Goal: Task Accomplishment & Management: Manage account settings

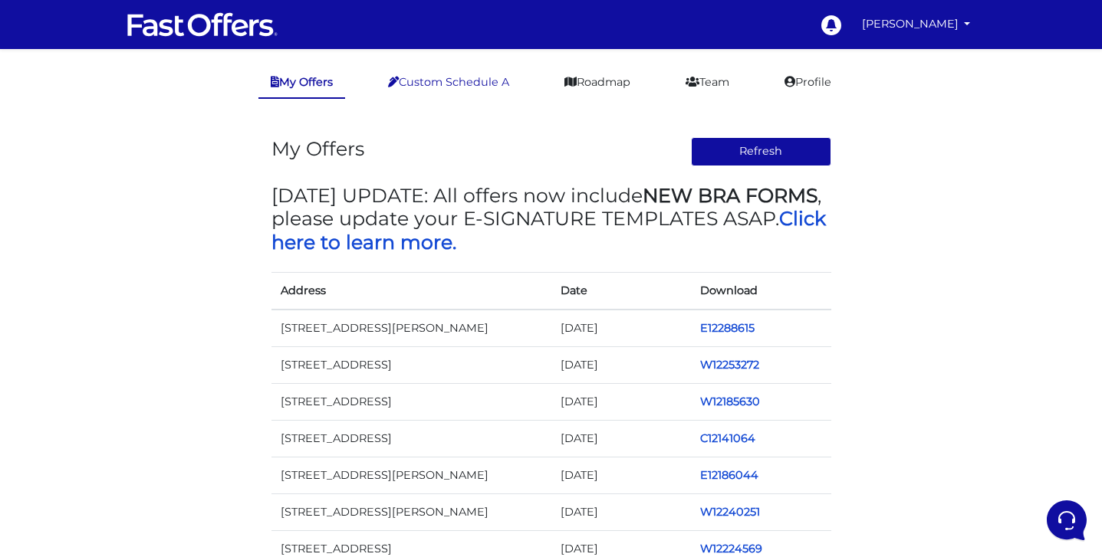
click at [465, 74] on link "Custom Schedule A" at bounding box center [449, 82] width 146 height 30
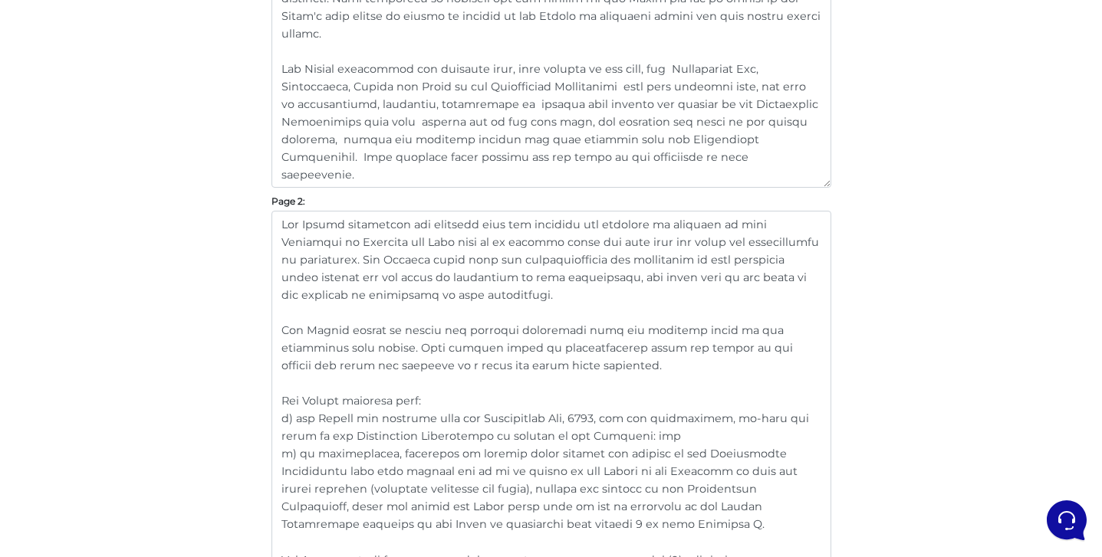
scroll to position [917, 0]
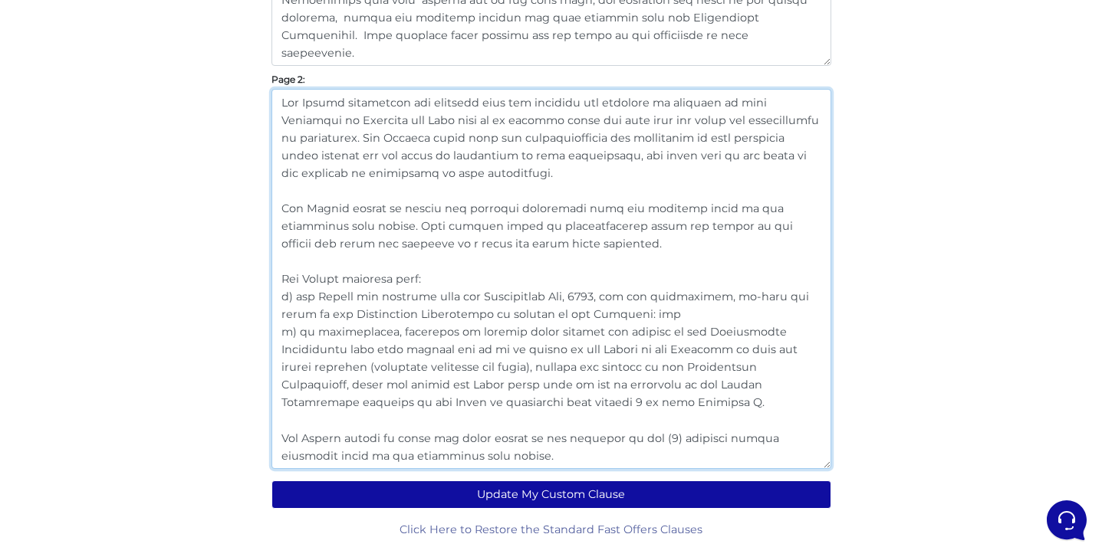
click at [501, 458] on textarea at bounding box center [551, 279] width 560 height 380
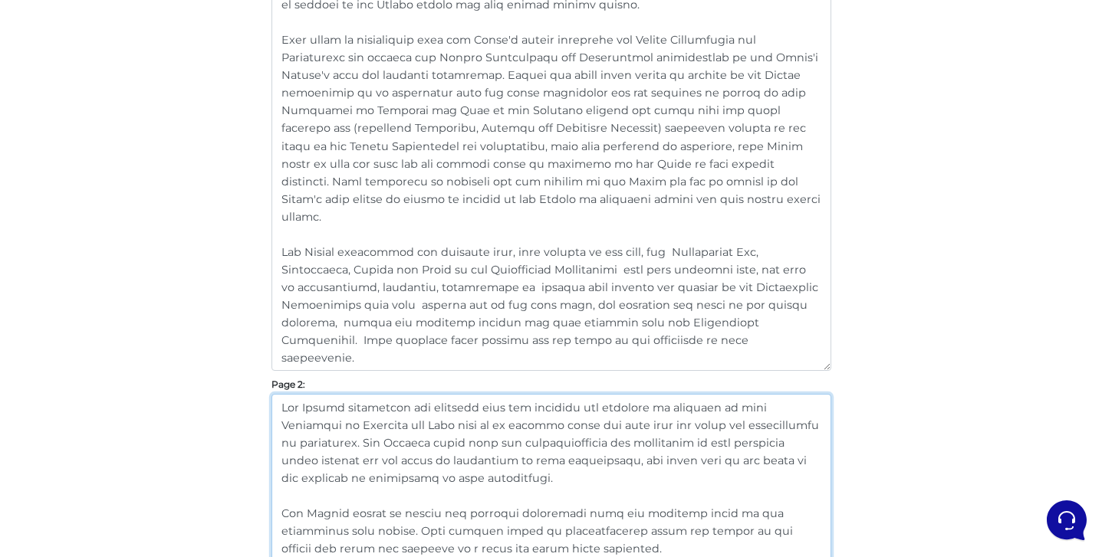
scroll to position [623, 0]
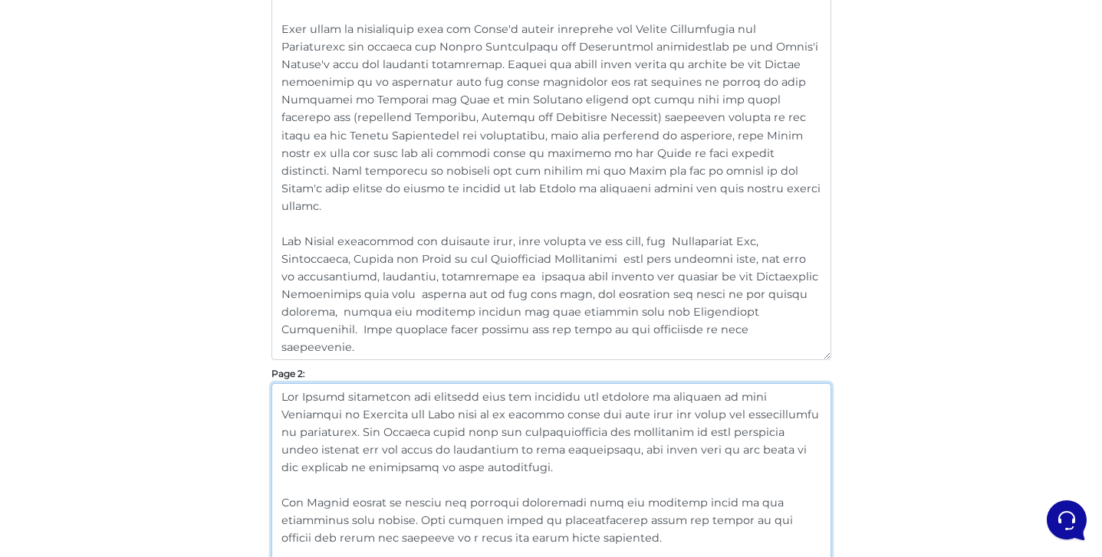
type textarea "The Seller represents and warrants that the chattels and fixtures as included i…"
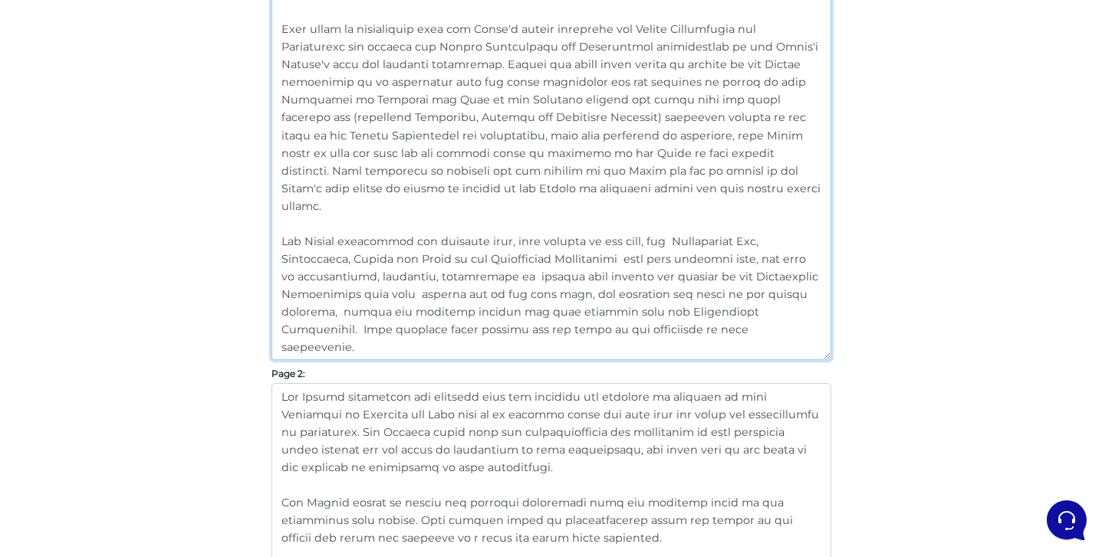
click at [808, 316] on textarea at bounding box center [551, 73] width 560 height 574
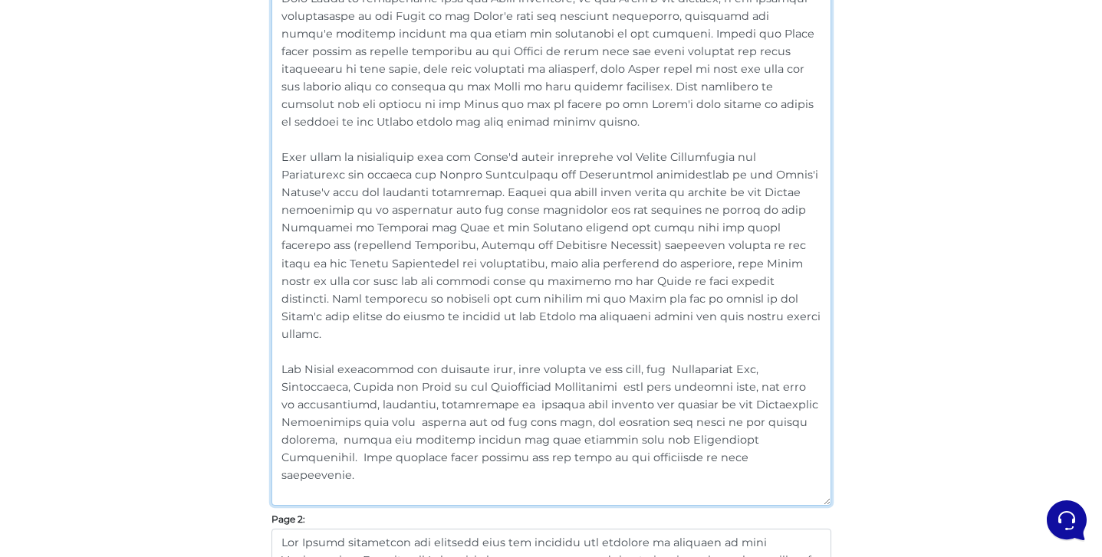
type textarea "The Buyer agrees to pay the balance of the purchase price, subject to adjustmen…"
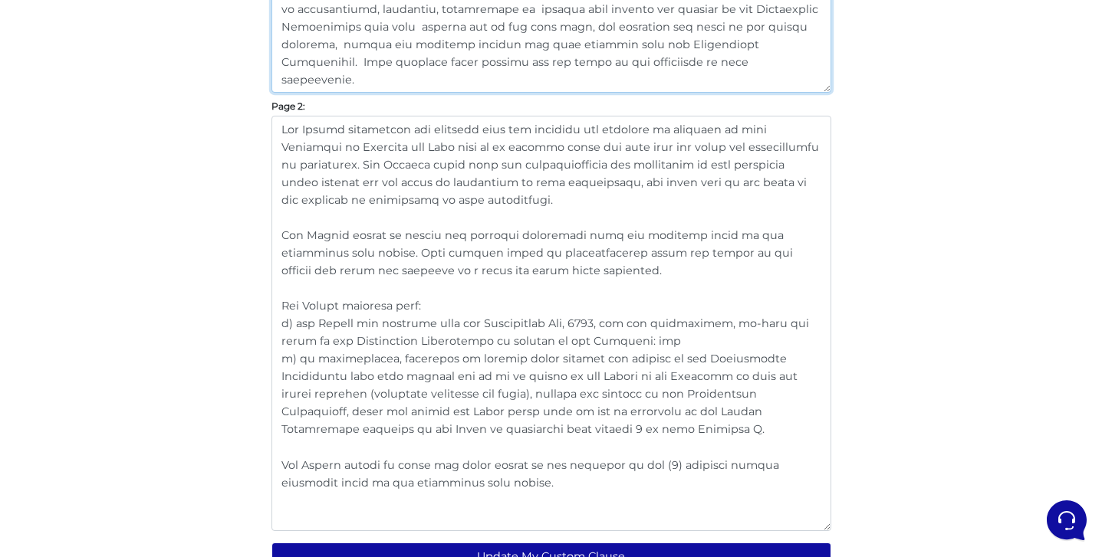
scroll to position [906, 0]
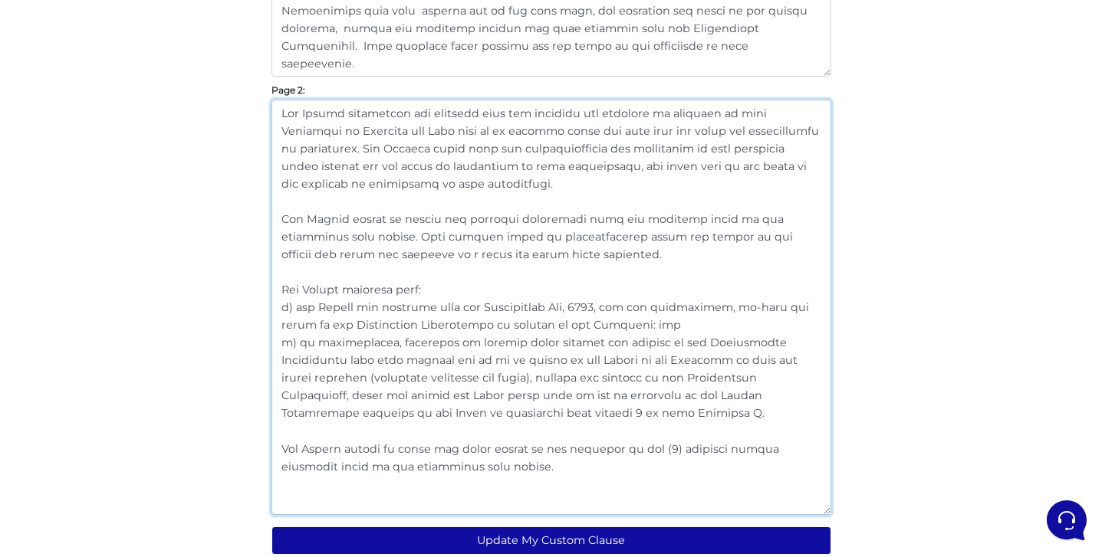
click at [586, 271] on textarea at bounding box center [551, 308] width 560 height 416
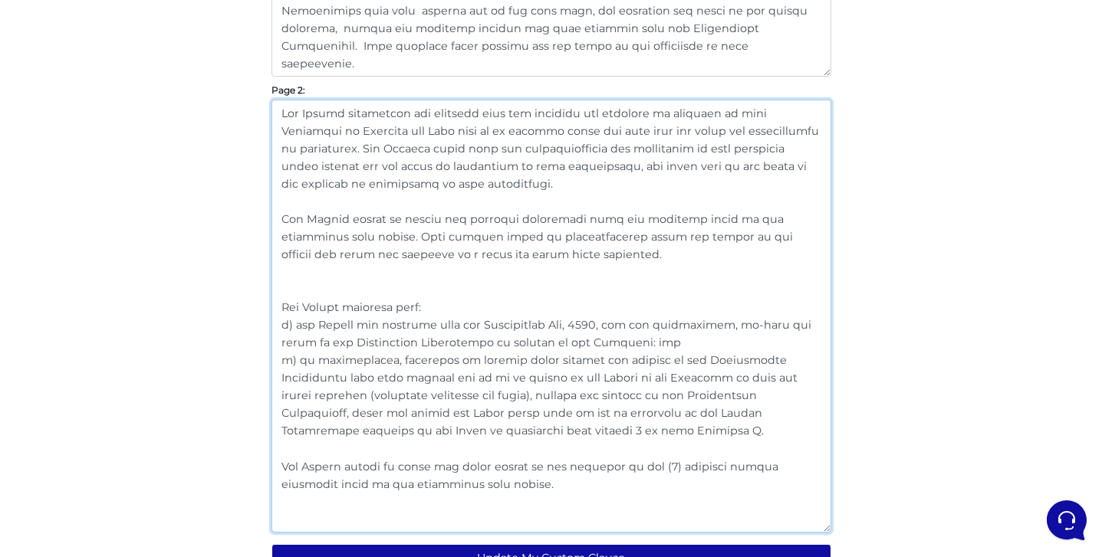
paste textarea "The Seller agrees to notify the Buyer in writing of any notice from the Condomi…"
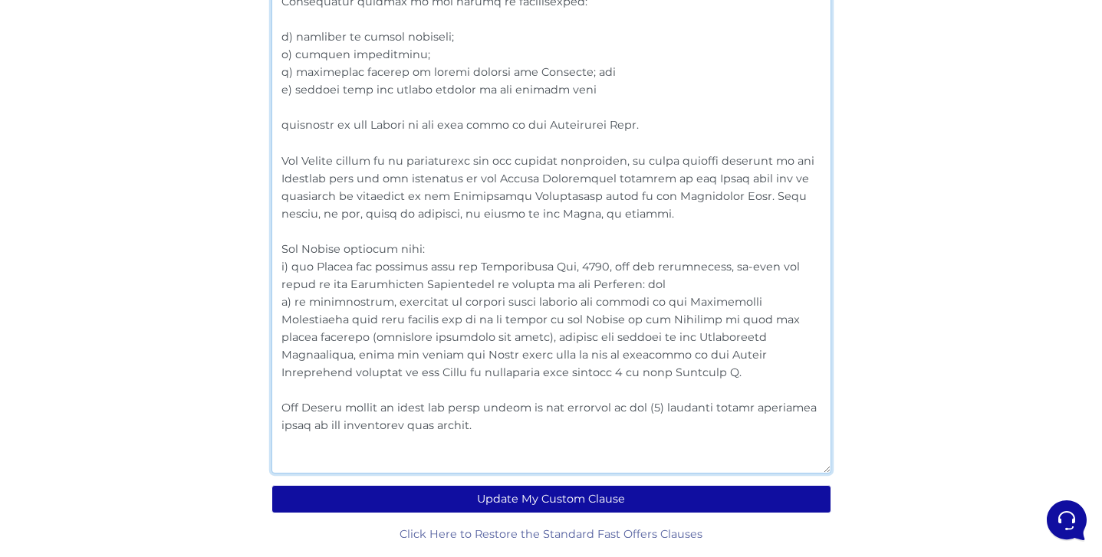
scroll to position [1217, 0]
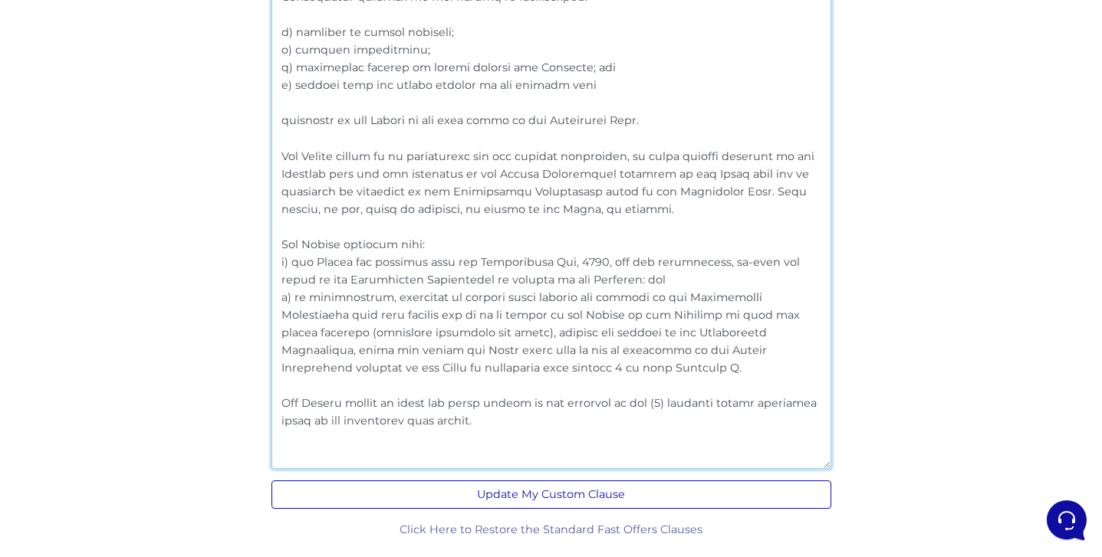
type textarea "The Seller represents and warrants that the chattels and fixtures as included i…"
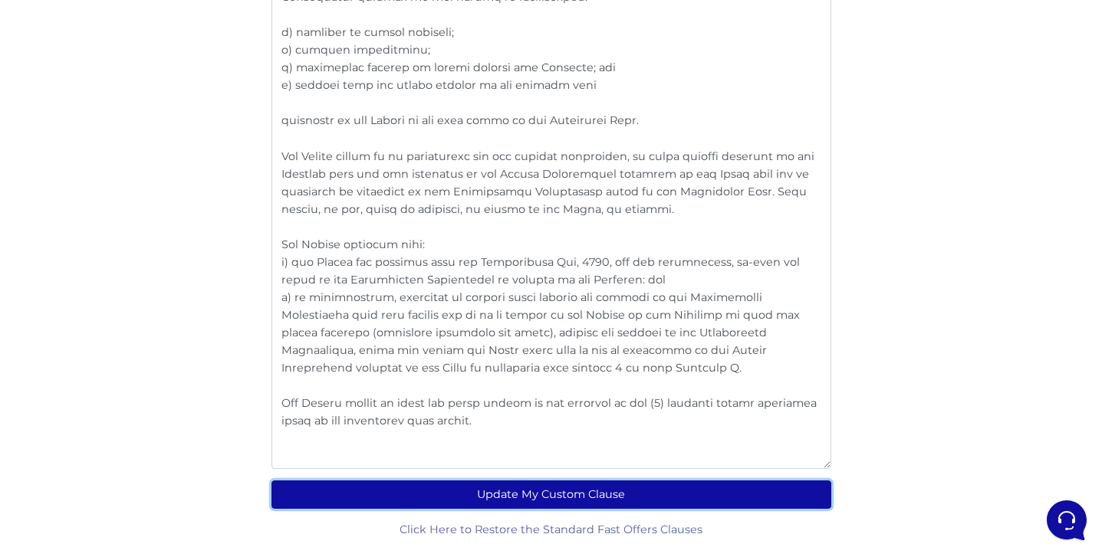
click at [587, 494] on button "Update My Custom Clause" at bounding box center [551, 495] width 560 height 28
